Goal: Task Accomplishment & Management: Use online tool/utility

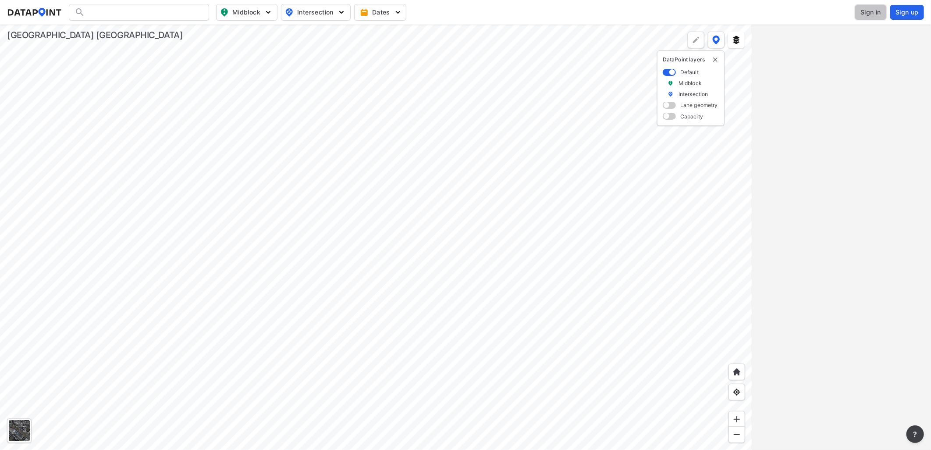
click at [873, 14] on span "Sign in" at bounding box center [871, 12] width 21 height 9
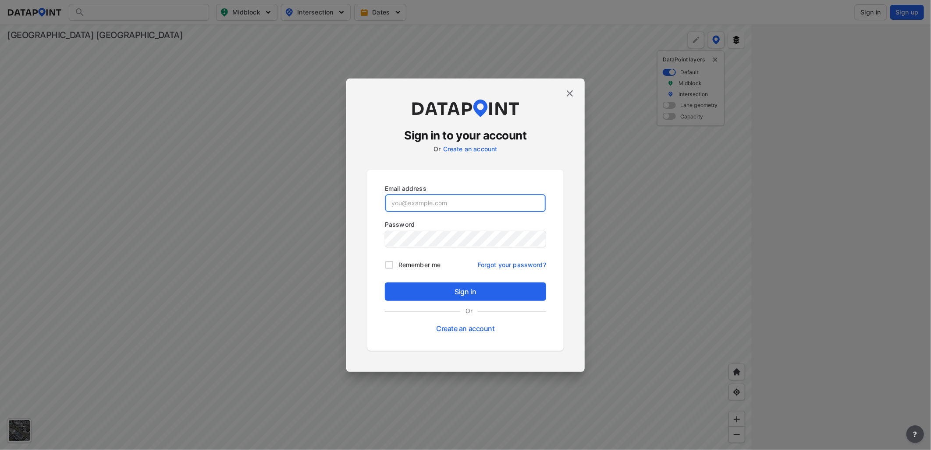
type input "[EMAIL_ADDRESS][DOMAIN_NAME]"
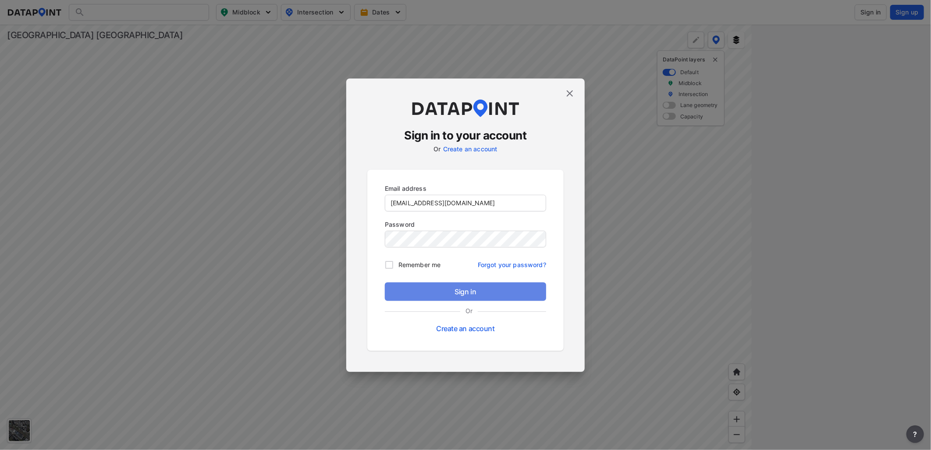
click at [457, 293] on span "Sign in" at bounding box center [465, 291] width 147 height 11
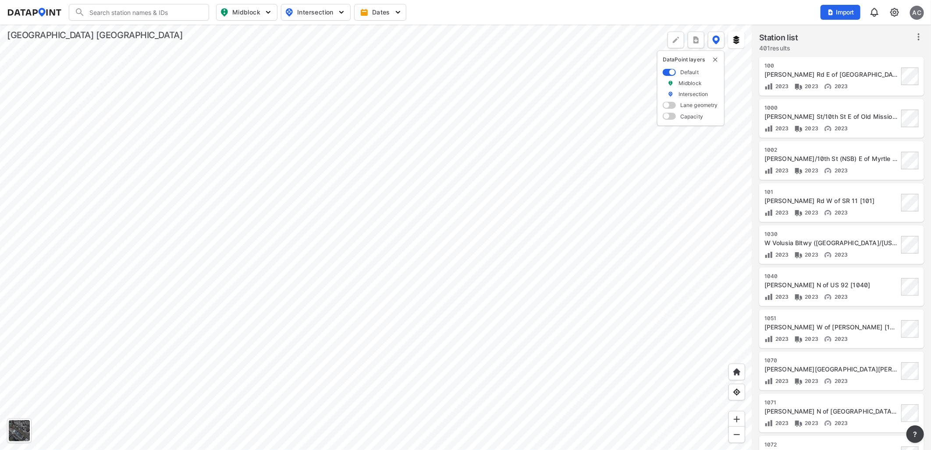
click at [530, 195] on div at bounding box center [376, 237] width 752 height 425
click at [598, 195] on div at bounding box center [376, 237] width 752 height 425
click at [490, 204] on div at bounding box center [376, 237] width 752 height 425
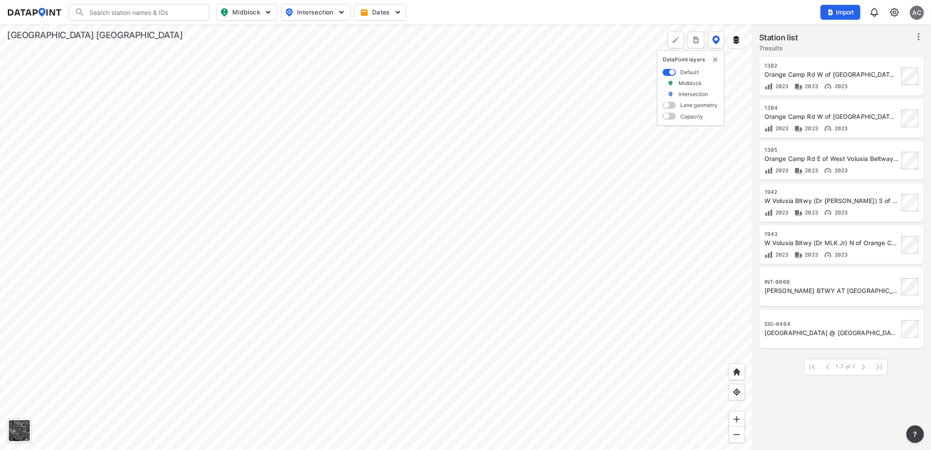
click at [698, 218] on div at bounding box center [376, 237] width 752 height 425
click at [514, 281] on div at bounding box center [376, 237] width 752 height 425
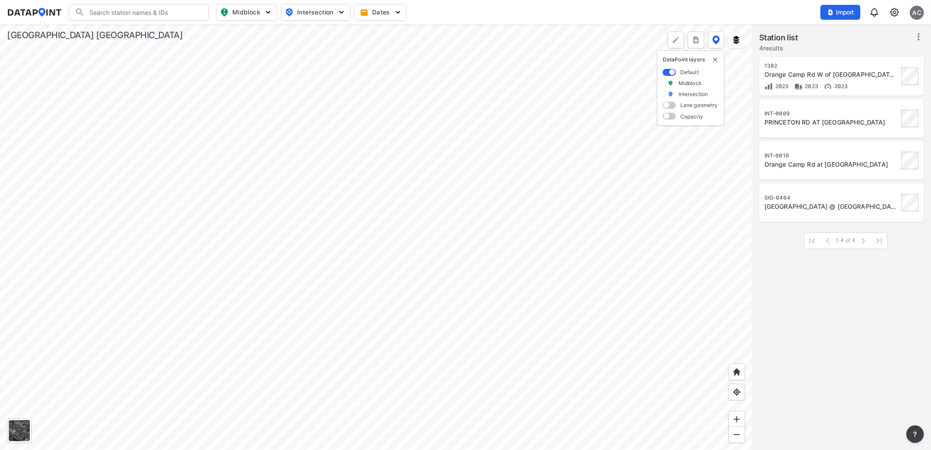
click at [623, 164] on div at bounding box center [376, 237] width 752 height 425
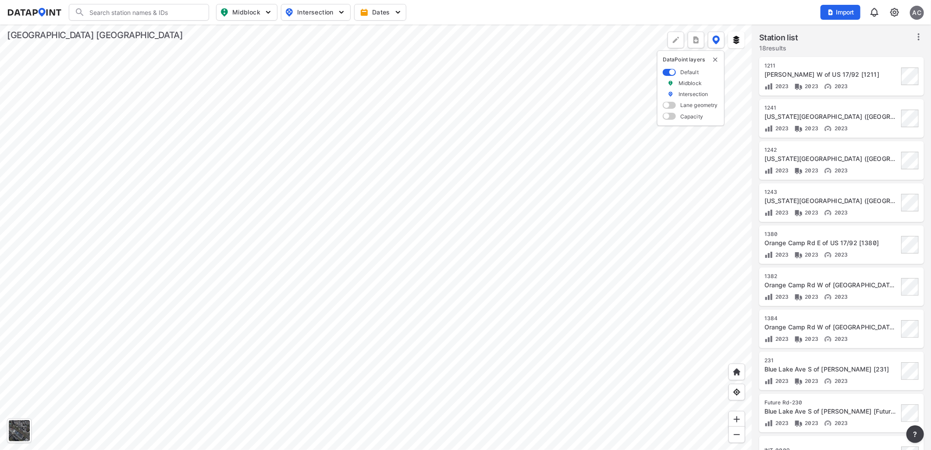
click at [328, 250] on div at bounding box center [376, 237] width 752 height 425
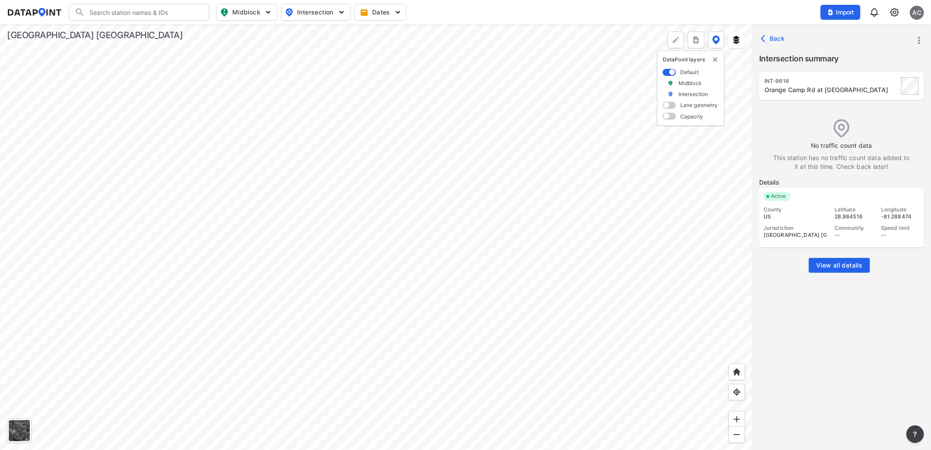
click at [616, 246] on div at bounding box center [376, 237] width 752 height 425
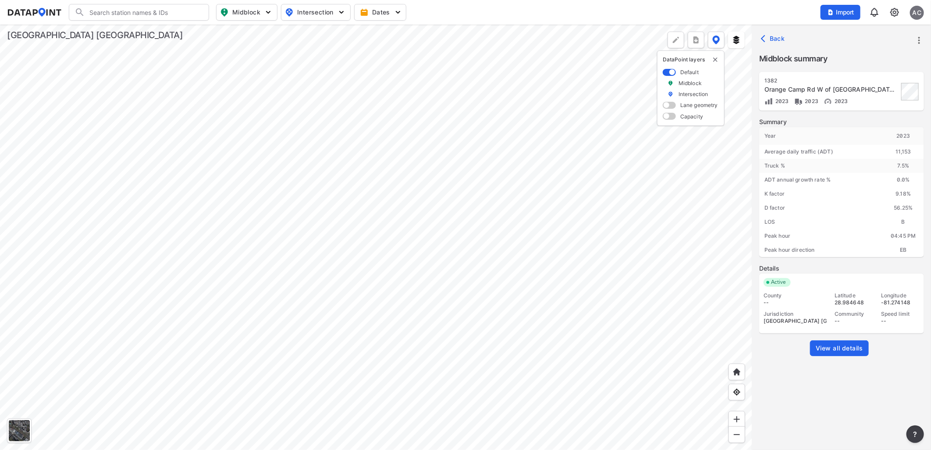
click at [854, 344] on span "View all details" at bounding box center [839, 348] width 47 height 9
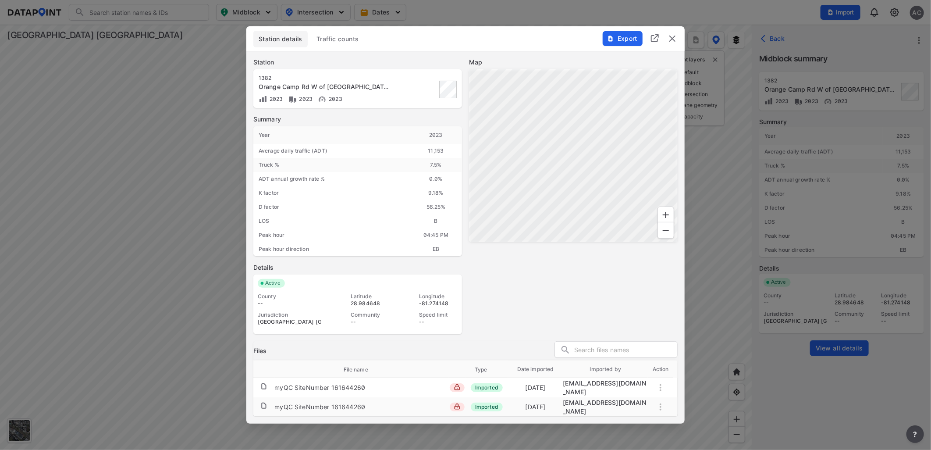
click at [345, 43] on span "Traffic counts" at bounding box center [338, 39] width 43 height 9
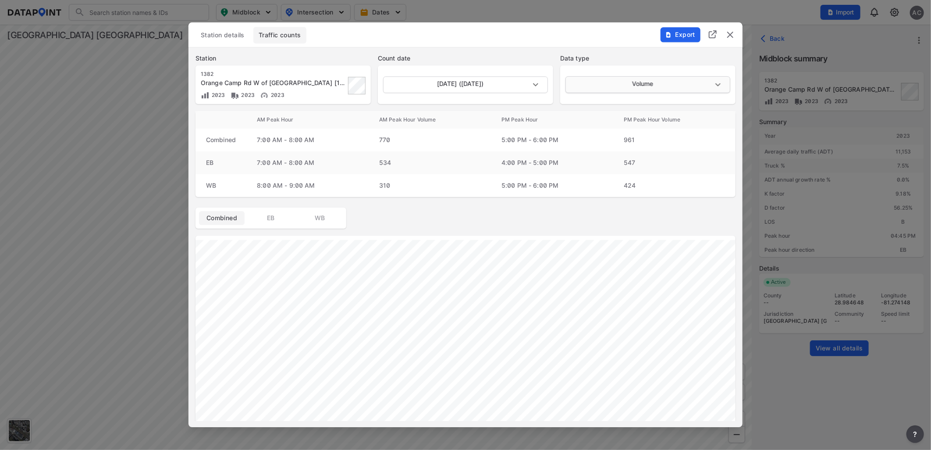
click at [629, 89] on body "Search Please enter a search term. Midblock Intersection Dates Import AC Import…" at bounding box center [465, 225] width 931 height 450
click at [604, 116] on li "Speed" at bounding box center [648, 118] width 164 height 17
type input "Speed"
